Goal: Task Accomplishment & Management: Use online tool/utility

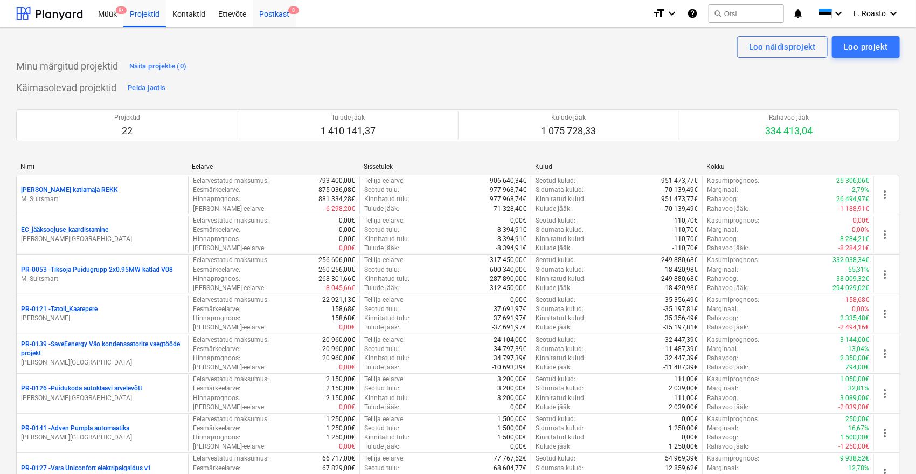
click at [253, 11] on div "Postkast 8" at bounding box center [274, 12] width 43 height 27
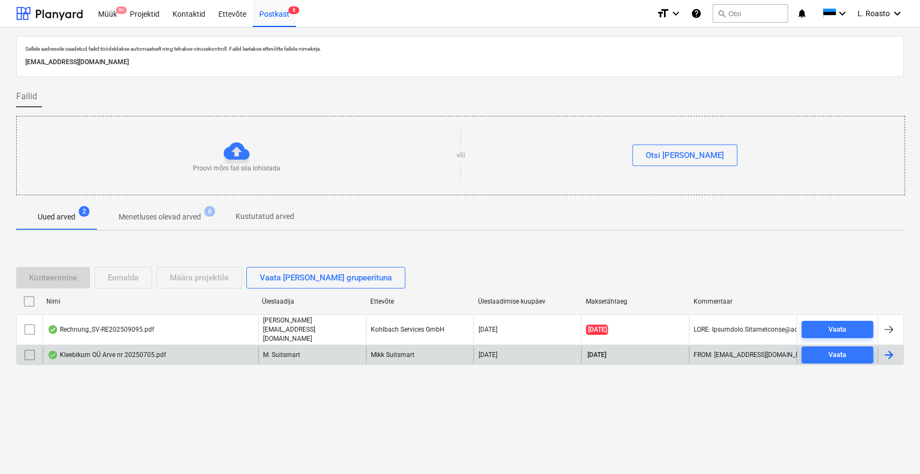
click at [178, 348] on div "Kleebikum OÜ Arve nr 20250705.pdf" at bounding box center [150, 354] width 215 height 17
click at [25, 350] on input "checkbox" at bounding box center [29, 354] width 17 height 17
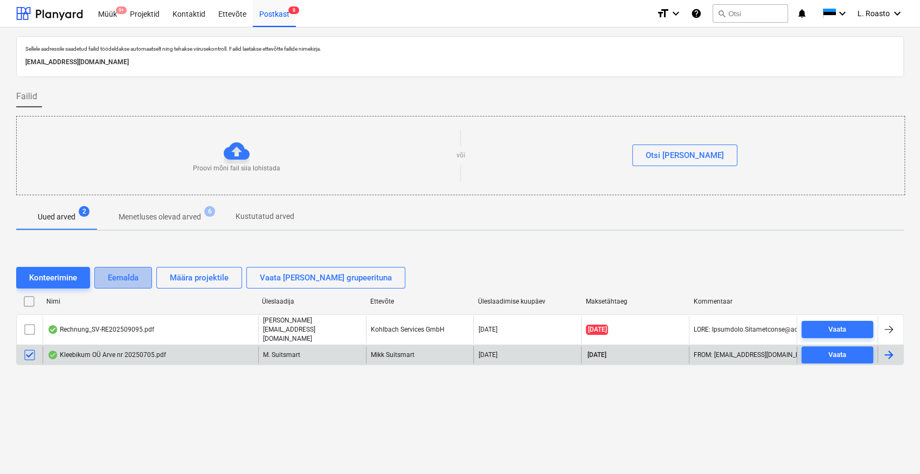
click at [127, 277] on div "Eemalda" at bounding box center [123, 277] width 31 height 14
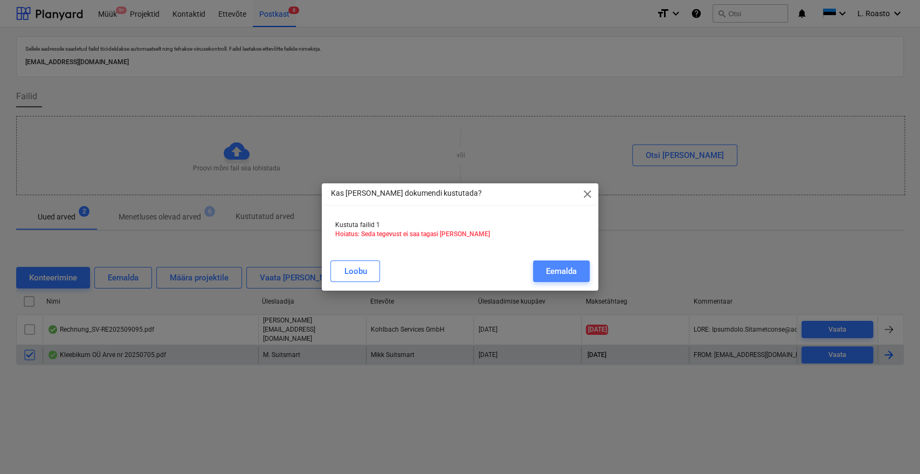
click at [546, 271] on div "Eemalda" at bounding box center [561, 271] width 31 height 14
